Goal: Transaction & Acquisition: Purchase product/service

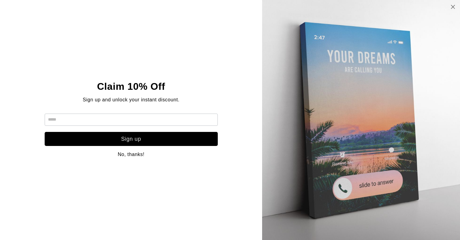
click at [454, 9] on link at bounding box center [452, 7] width 5 height 9
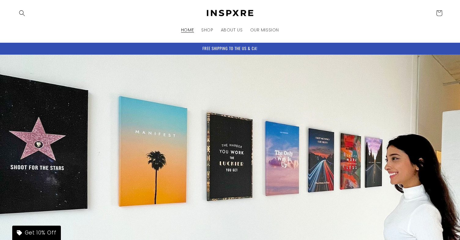
click at [330, 48] on div "FREE SHIPPING TO THE US & CA!" at bounding box center [229, 49] width 429 height 12
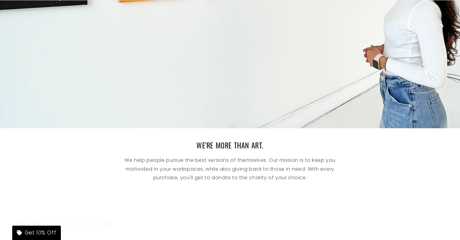
scroll to position [207, 0]
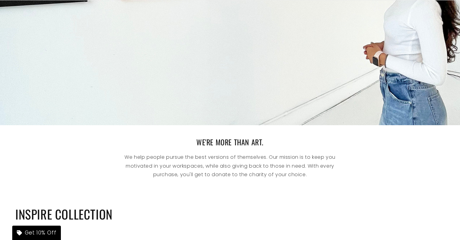
click at [293, 135] on div "WE'RE MORE THAN ART. We help people pursue the best versions of themselves. Our…" at bounding box center [230, 160] width 460 height 70
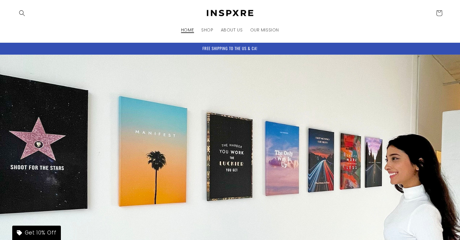
scroll to position [0, 0]
click at [207, 30] on span "SHOP" at bounding box center [207, 30] width 12 height 6
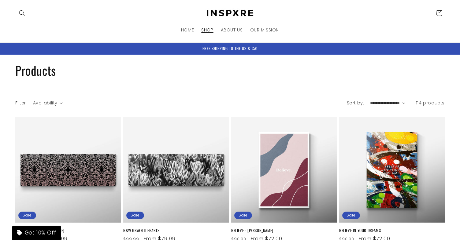
click at [284, 97] on div "Filter: Availability 0 selected Reset Availability In stock (114) In stock (114…" at bounding box center [229, 105] width 429 height 16
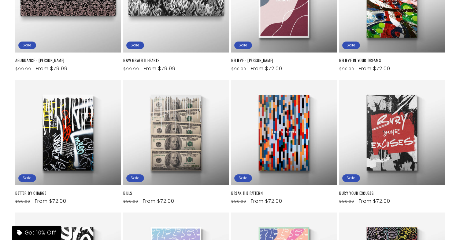
scroll to position [174, 0]
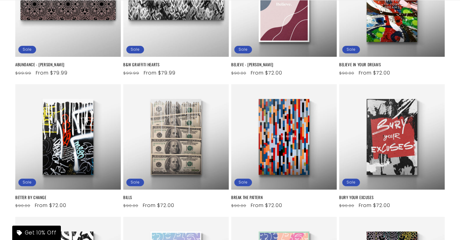
scroll to position [167, 0]
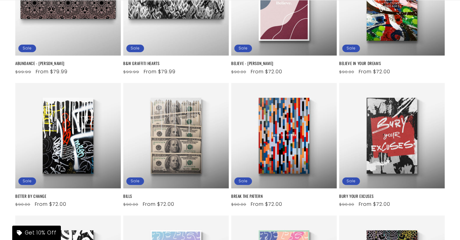
drag, startPoint x: 453, startPoint y: 107, endPoint x: 453, endPoint y: 104, distance: 3.4
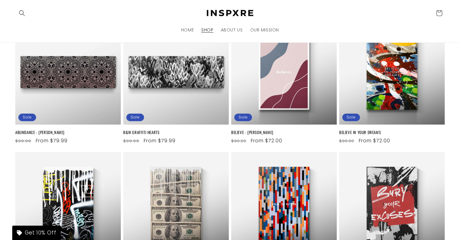
scroll to position [76, 0]
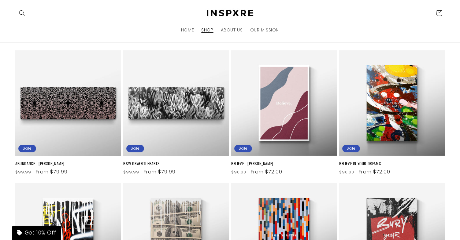
scroll to position [63, 0]
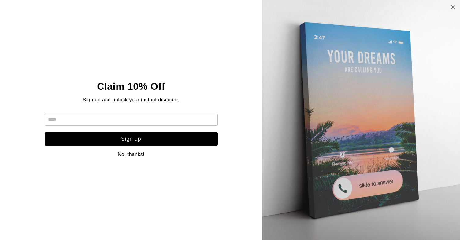
click at [455, 6] on icon at bounding box center [452, 6] width 5 height 5
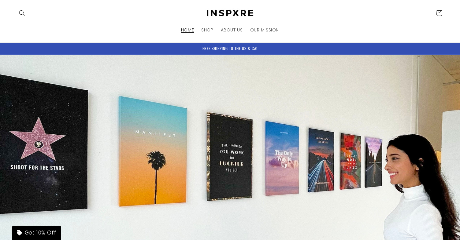
click at [323, 47] on div "FREE SHIPPING TO THE US & CA!" at bounding box center [229, 49] width 429 height 12
click at [333, 35] on header "HOME SHOP ABOUT US OUR MISSION Country/region United States | USD $ Search Afgh…" at bounding box center [230, 21] width 460 height 42
click at [332, 34] on header "HOME SHOP ABOUT US OUR MISSION Country/region United States | USD $ Search Afgh…" at bounding box center [230, 21] width 460 height 42
click at [335, 33] on header "HOME SHOP ABOUT US OUR MISSION Country/region United States | USD $ Search Afgh…" at bounding box center [230, 21] width 460 height 42
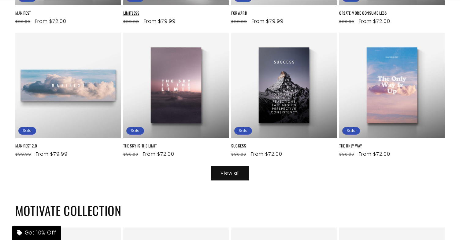
scroll to position [720, 0]
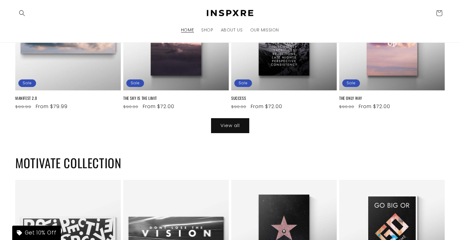
click at [230, 125] on link "View all" at bounding box center [230, 126] width 38 height 14
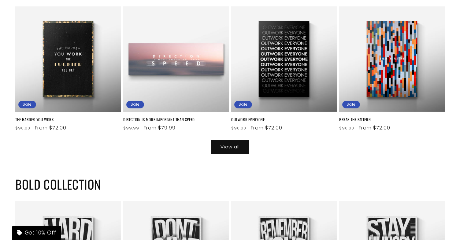
scroll to position [1040, 0]
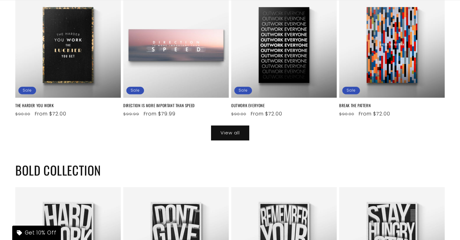
click at [224, 131] on link "View all" at bounding box center [230, 133] width 38 height 14
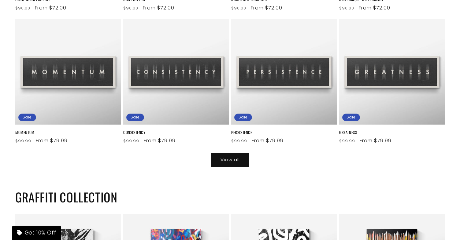
scroll to position [1377, 0]
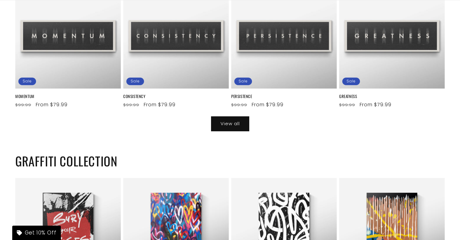
click at [226, 122] on link "View all" at bounding box center [230, 124] width 38 height 14
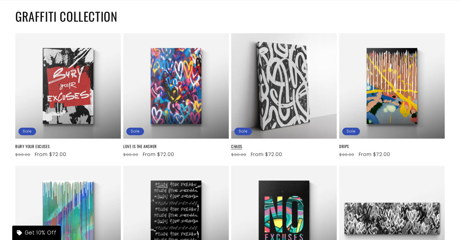
scroll to position [1624, 0]
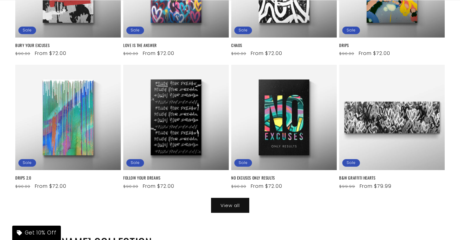
click at [231, 202] on link "View all" at bounding box center [230, 205] width 38 height 14
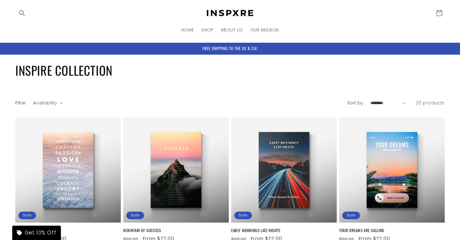
click at [181, 85] on div "Collection: INSPIRE COLLECTION" at bounding box center [229, 70] width 429 height 31
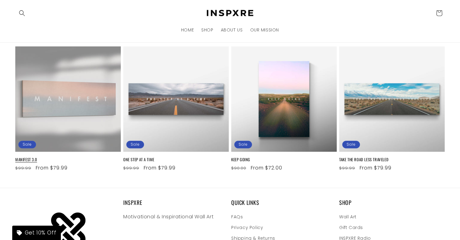
scroll to position [586, 0]
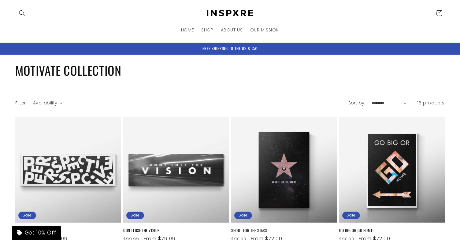
click at [281, 98] on div "Filter: Availability 0 selected Reset Availability In stock (16) In stock (16 p…" at bounding box center [229, 105] width 429 height 16
click at [282, 104] on div "Filter: Availability 0 selected Reset Availability In stock (16) In stock (16 p…" at bounding box center [171, 105] width 313 height 11
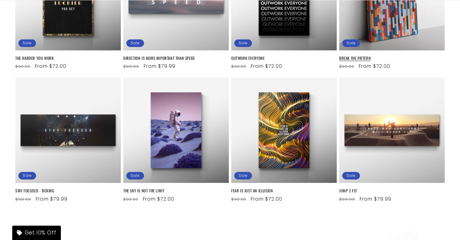
scroll to position [320, 0]
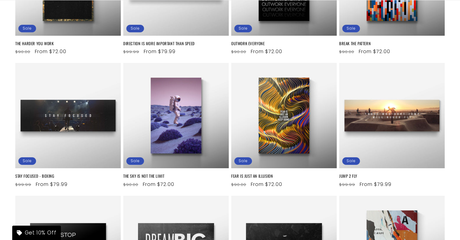
click at [448, 85] on div "PERSPECTIVE Sale PERSPECTIVE Regular price From $79.99 Regular price $99.99 Sal…" at bounding box center [230, 61] width 460 height 529
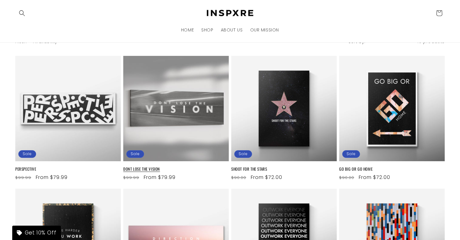
scroll to position [26, 0]
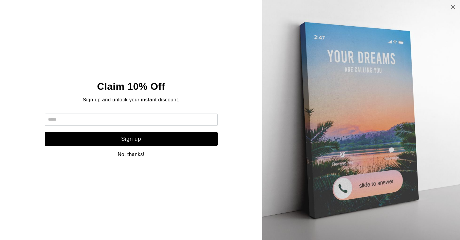
click at [452, 6] on icon at bounding box center [452, 6] width 5 height 5
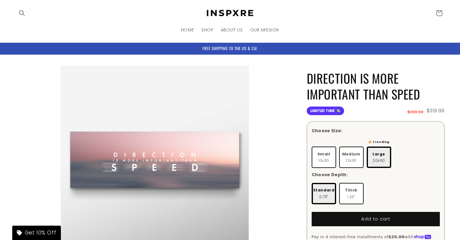
click at [278, 76] on li "Open media 1 in modal" at bounding box center [154, 160] width 279 height 188
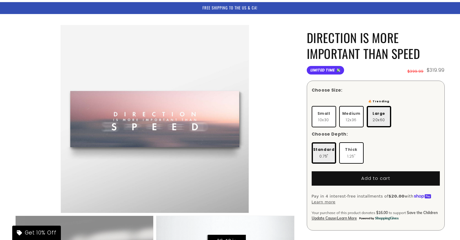
scroll to position [41, 0]
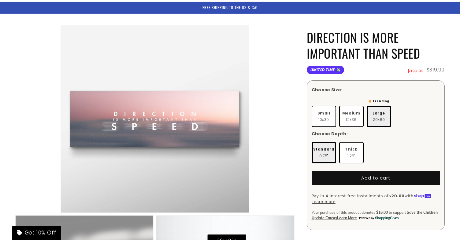
click at [278, 38] on li "Open media 1 in modal" at bounding box center [154, 119] width 279 height 188
click at [279, 38] on li "Open media 1 in modal" at bounding box center [154, 119] width 279 height 188
click at [275, 52] on li "Open media 1 in modal" at bounding box center [154, 119] width 279 height 188
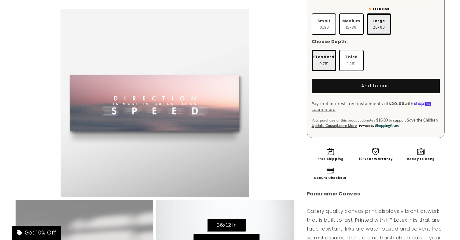
scroll to position [62, 0]
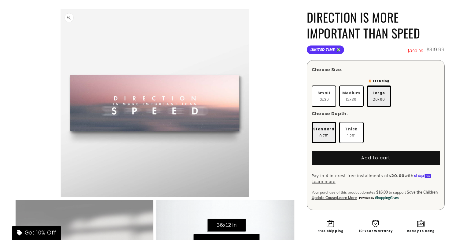
click at [61, 197] on button "Open media 1 in modal" at bounding box center [61, 197] width 0 height 0
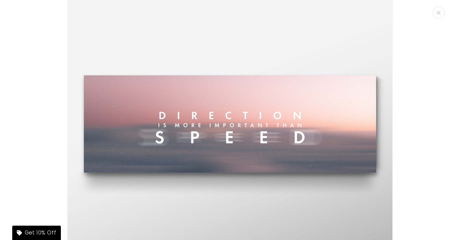
scroll to position [52, 0]
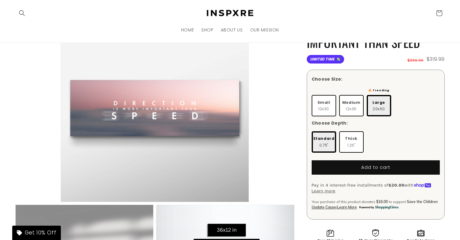
click at [287, 146] on li "Open media 1 in modal" at bounding box center [154, 108] width 279 height 188
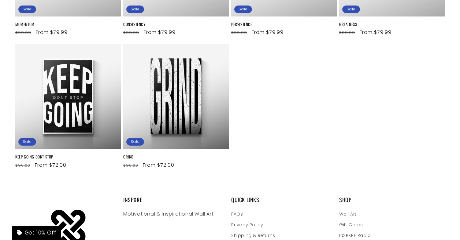
scroll to position [345, 0]
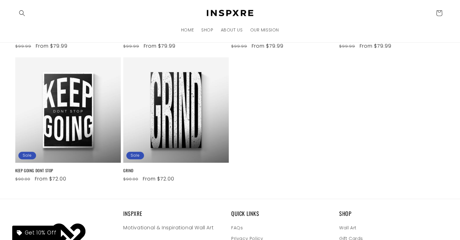
scroll to position [324, 0]
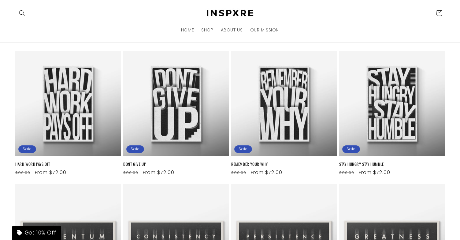
scroll to position [52, 0]
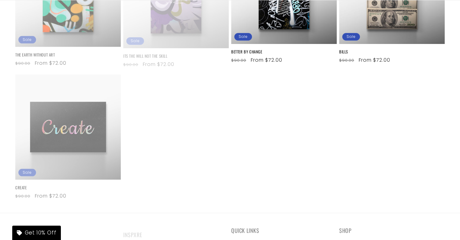
scroll to position [466, 0]
